Goal: Navigation & Orientation: Find specific page/section

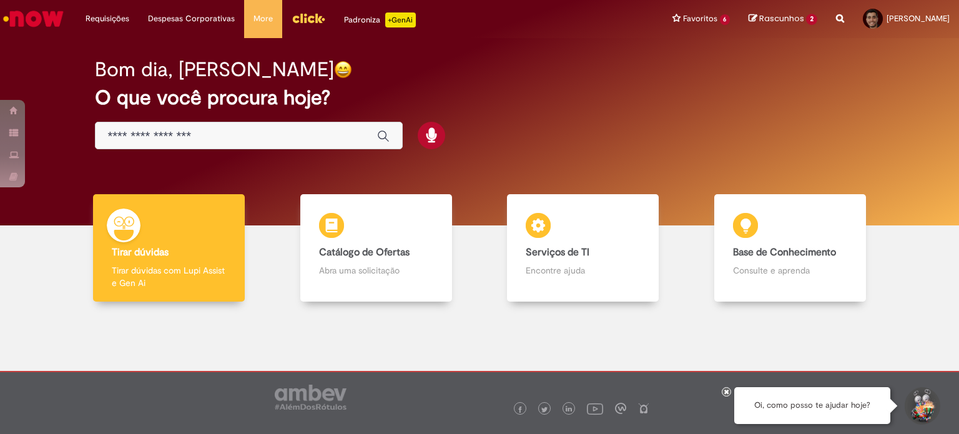
click at [42, 21] on img "Ir para a Homepage" at bounding box center [33, 18] width 64 height 25
click at [558, 345] on div at bounding box center [479, 384] width 940 height 147
click at [33, 2] on link "Ir para a Homepage" at bounding box center [33, 18] width 67 height 37
click at [691, 137] on div "Bom dia, [PERSON_NAME] O que você procura hoje?" at bounding box center [480, 104] width 814 height 106
click at [453, 17] on div "Requisições Exibir Todas as Solicitações Requisições Exibir Todas as Solicitaçõ…" at bounding box center [513, 19] width 892 height 38
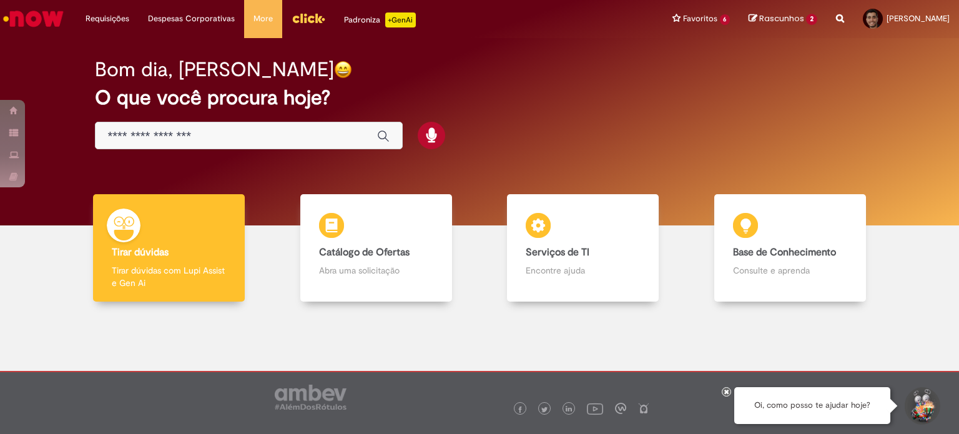
click at [11, 282] on div "Tirar dúvidas Tirar dúvidas Tirar dúvidas com Lupi Assist e Gen Ai Catálogo de …" at bounding box center [479, 252] width 940 height 117
